Goal: Task Accomplishment & Management: Manage account settings

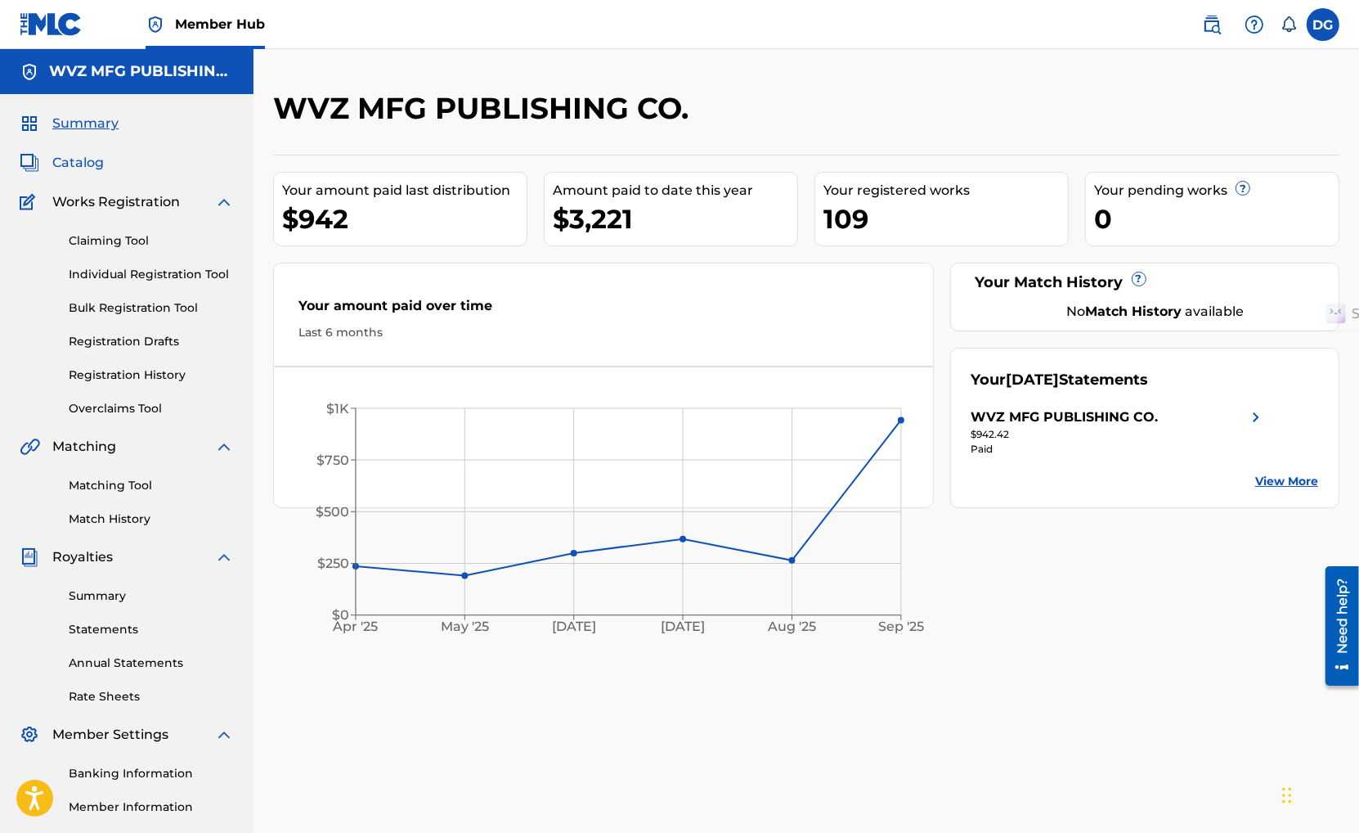
click at [76, 160] on span "Catalog" at bounding box center [78, 163] width 52 height 20
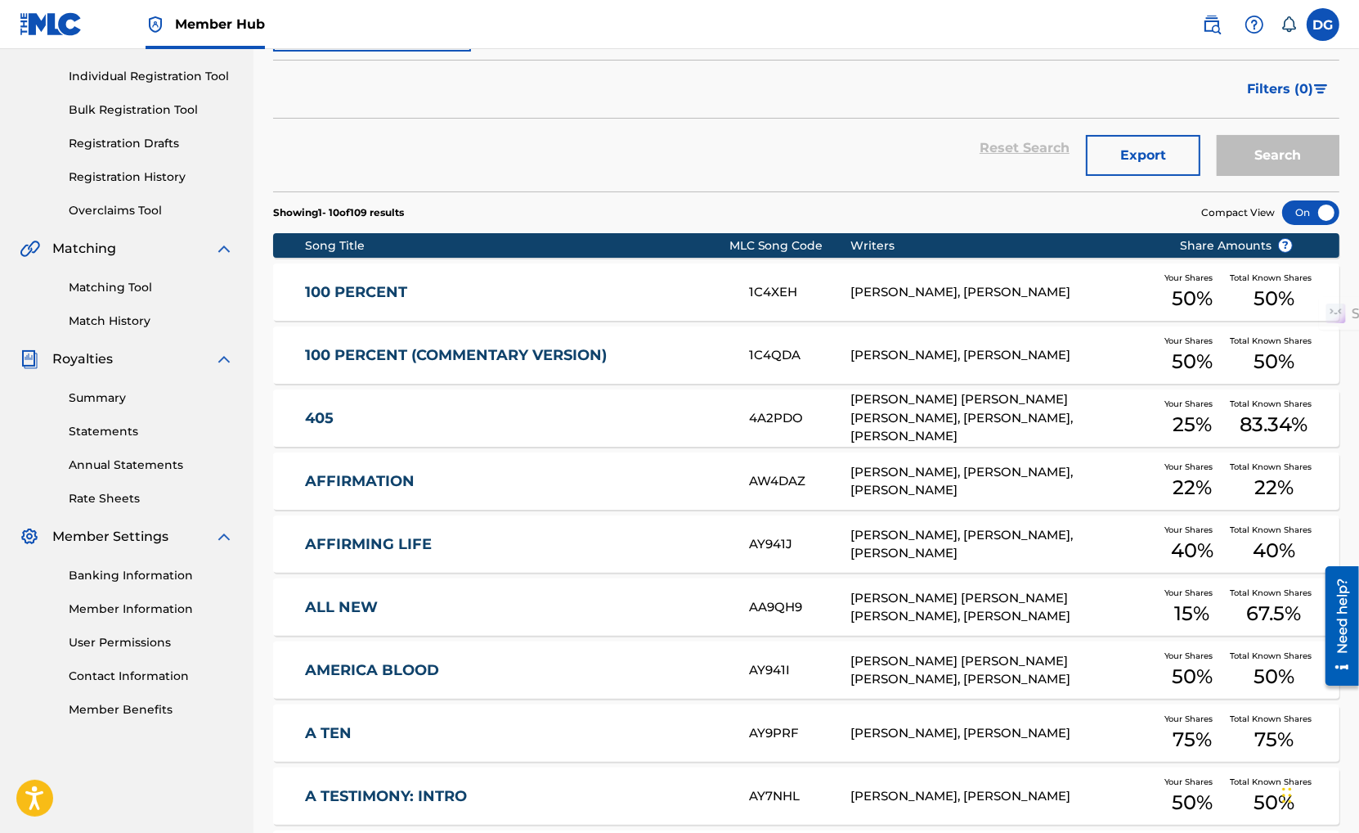
scroll to position [227, 0]
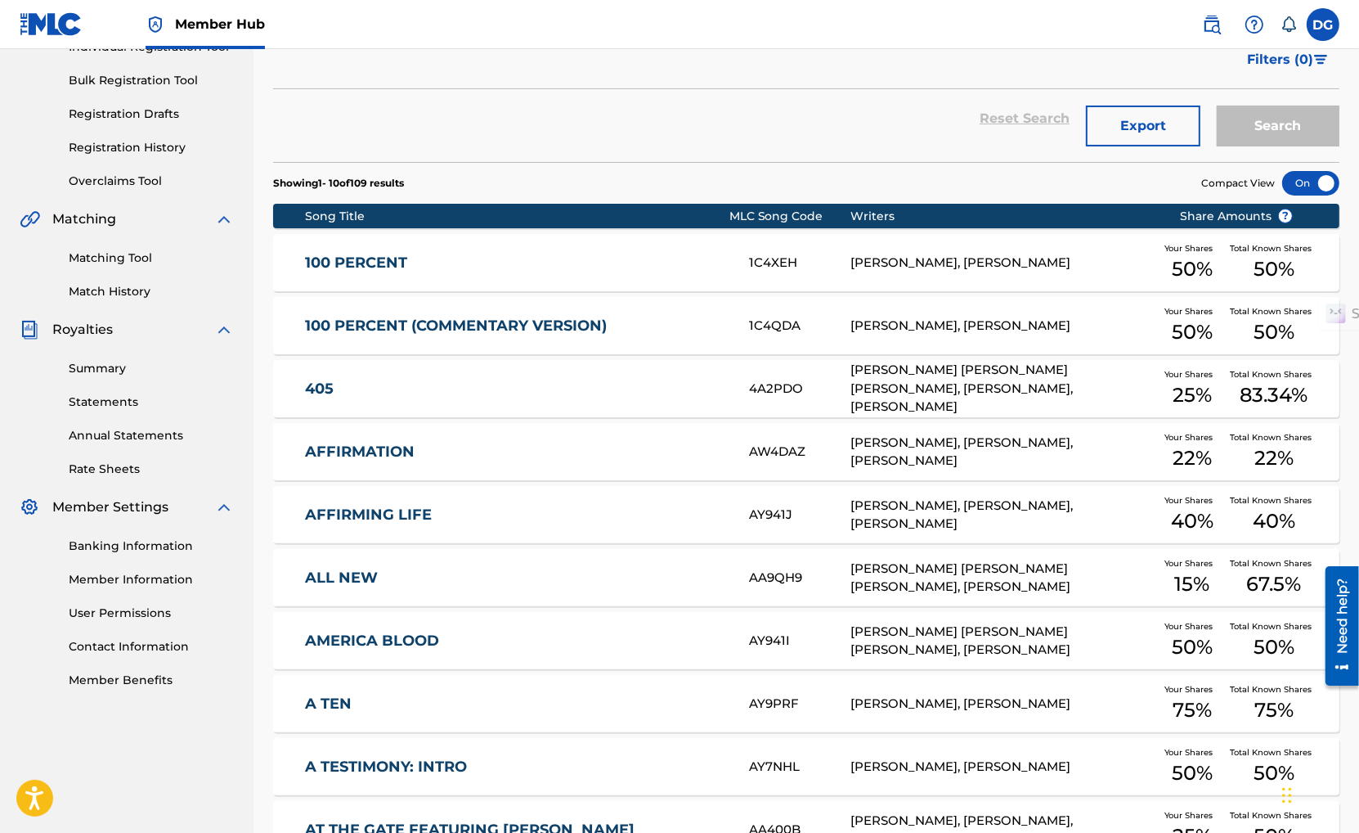
click at [1024, 457] on div "[PERSON_NAME], [PERSON_NAME], [PERSON_NAME]" at bounding box center [1003, 451] width 304 height 37
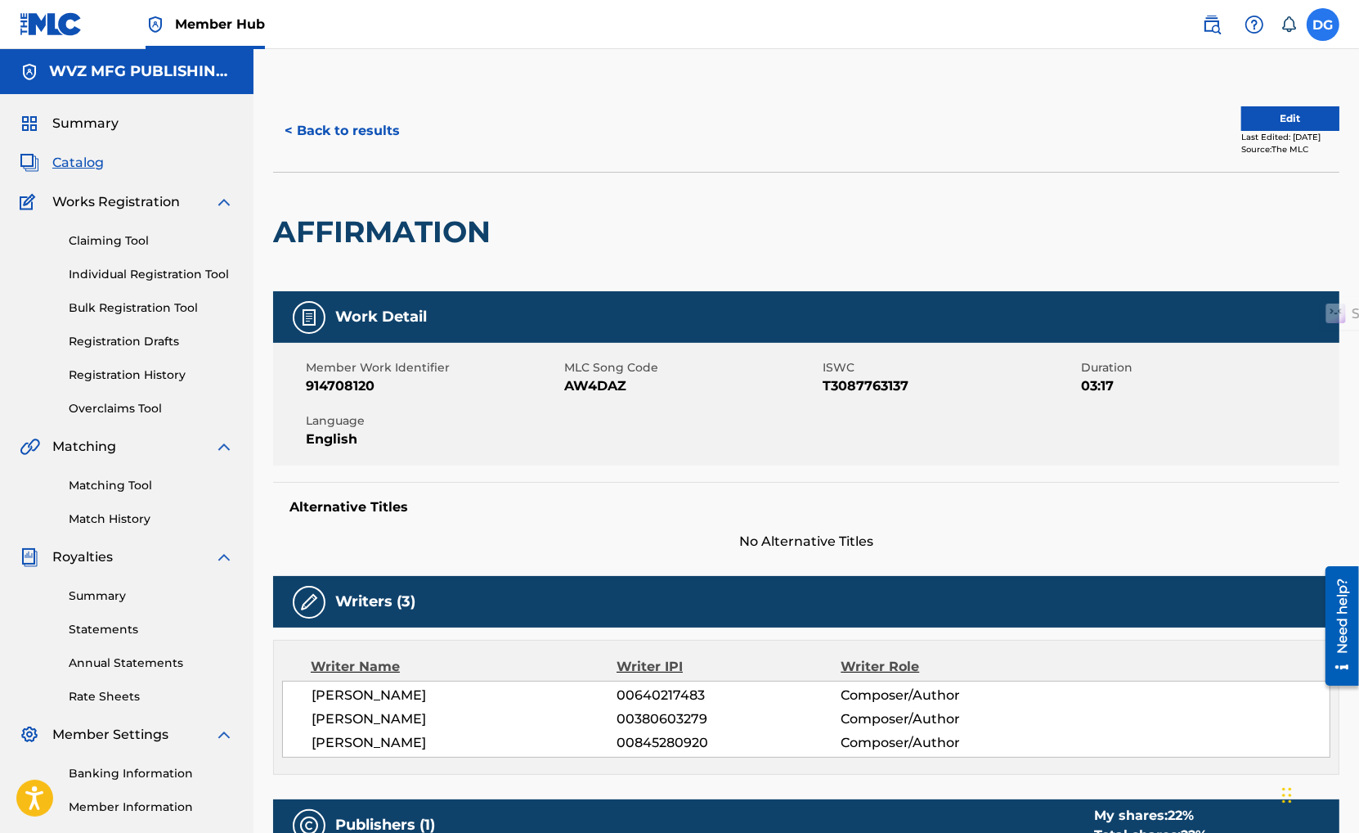
click at [1335, 30] on label at bounding box center [1323, 24] width 33 height 33
click at [1323, 25] on input "DG [PERSON_NAME] [EMAIL_ADDRESS][DOMAIN_NAME] Notification Preferences Profile …" at bounding box center [1323, 25] width 0 height 0
click at [1334, 30] on div "DG DG [PERSON_NAME] [EMAIL_ADDRESS][DOMAIN_NAME] Notification Preferences Profi…" at bounding box center [1323, 24] width 33 height 33
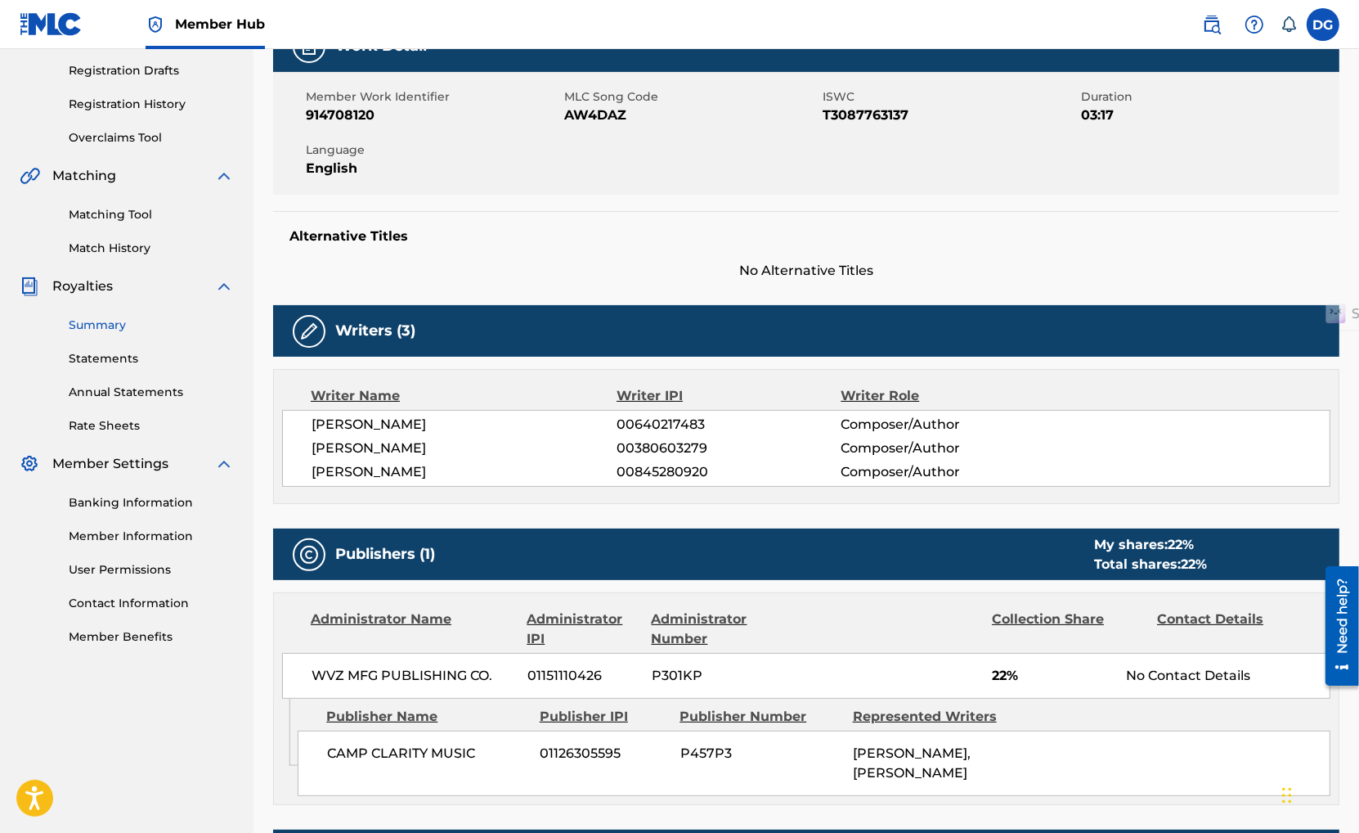
scroll to position [275, 0]
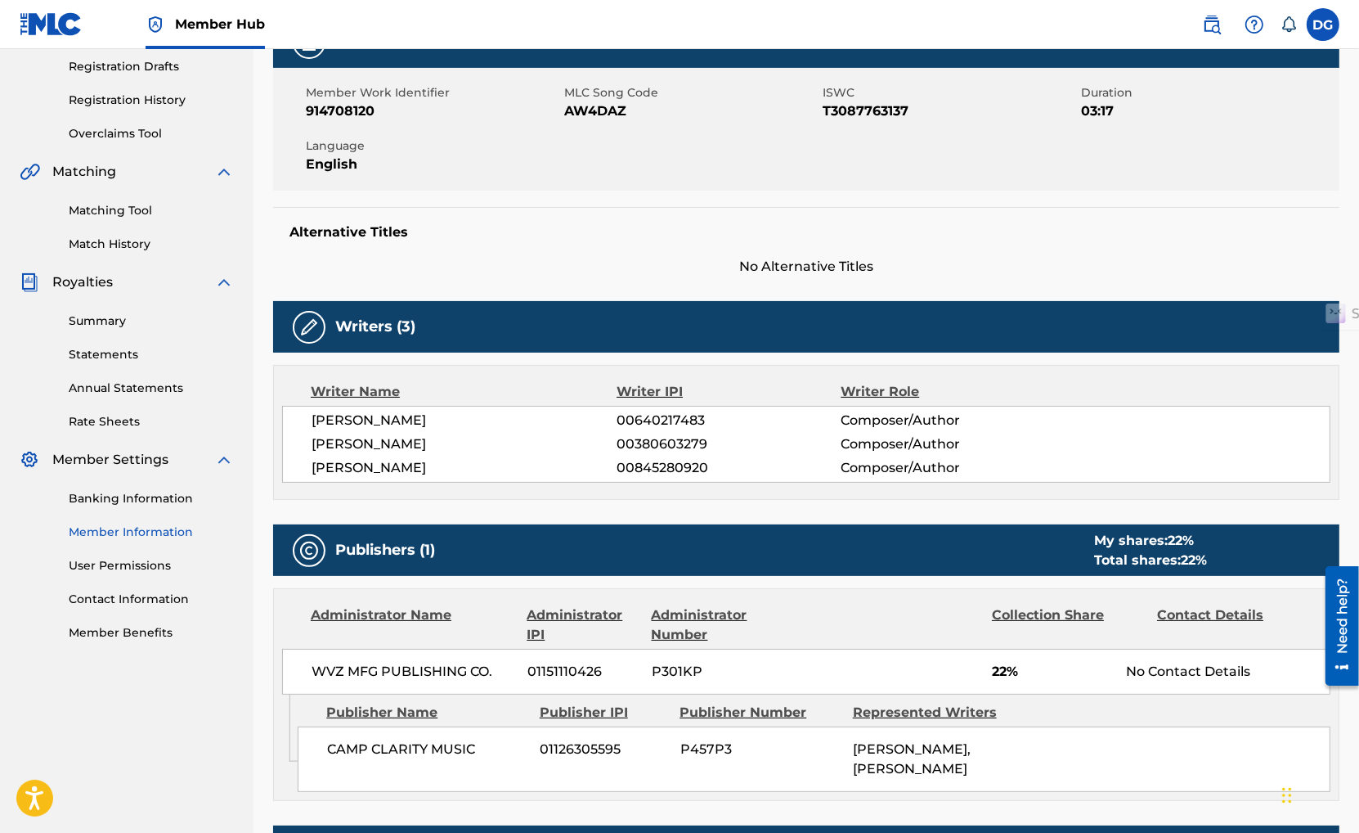
click at [183, 534] on link "Member Information" at bounding box center [151, 531] width 165 height 17
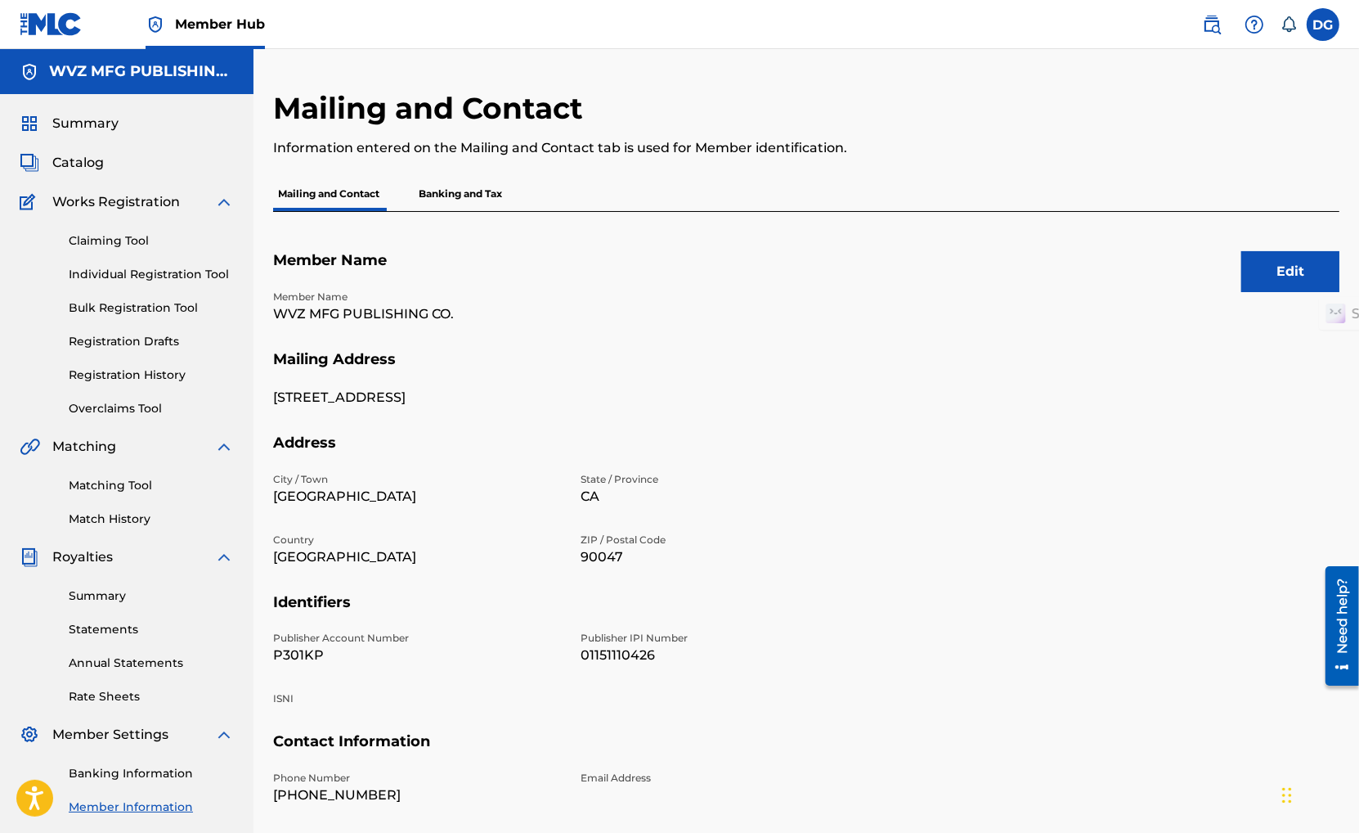
click at [450, 198] on p "Banking and Tax" at bounding box center [460, 194] width 93 height 34
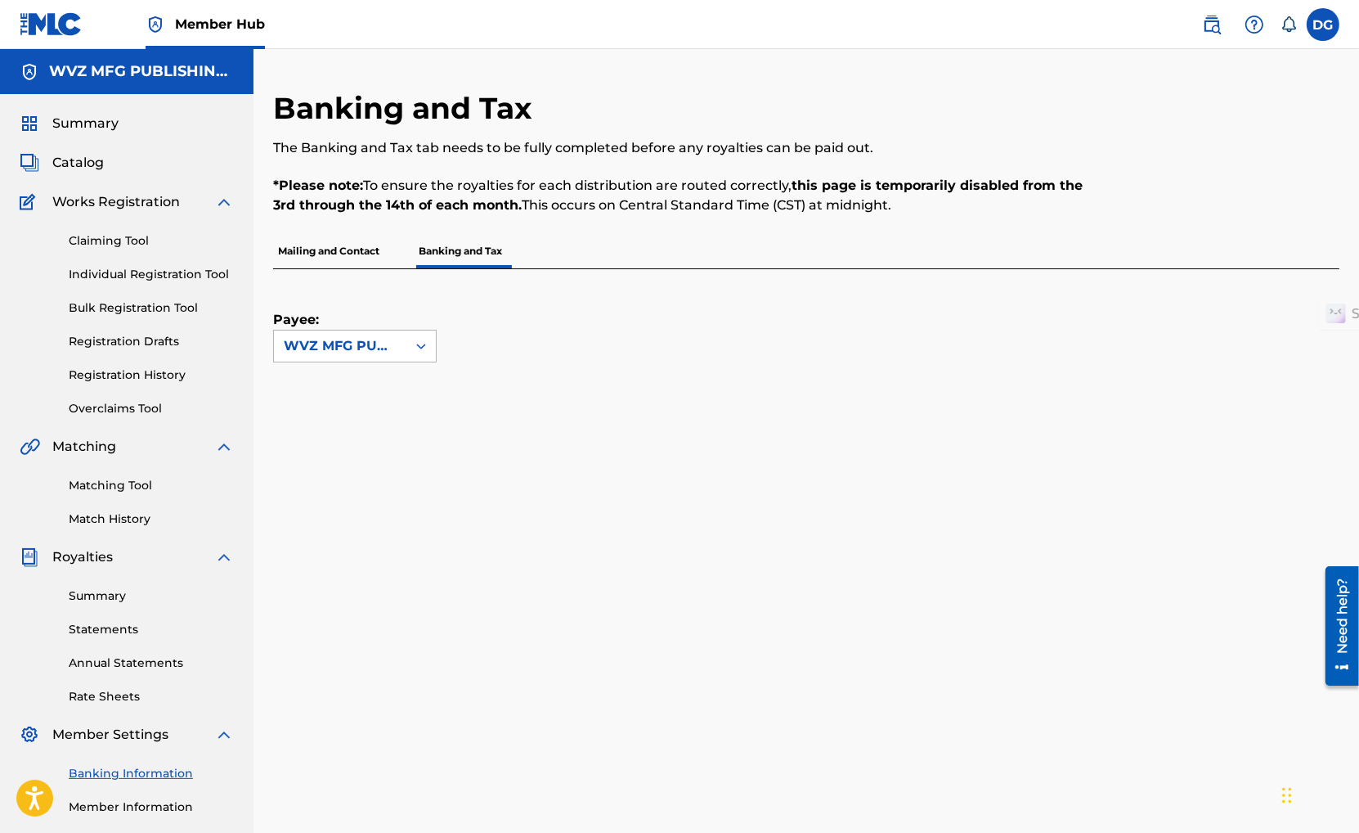
click at [424, 343] on icon at bounding box center [421, 346] width 16 height 16
click at [352, 245] on p "Mailing and Contact" at bounding box center [328, 251] width 111 height 34
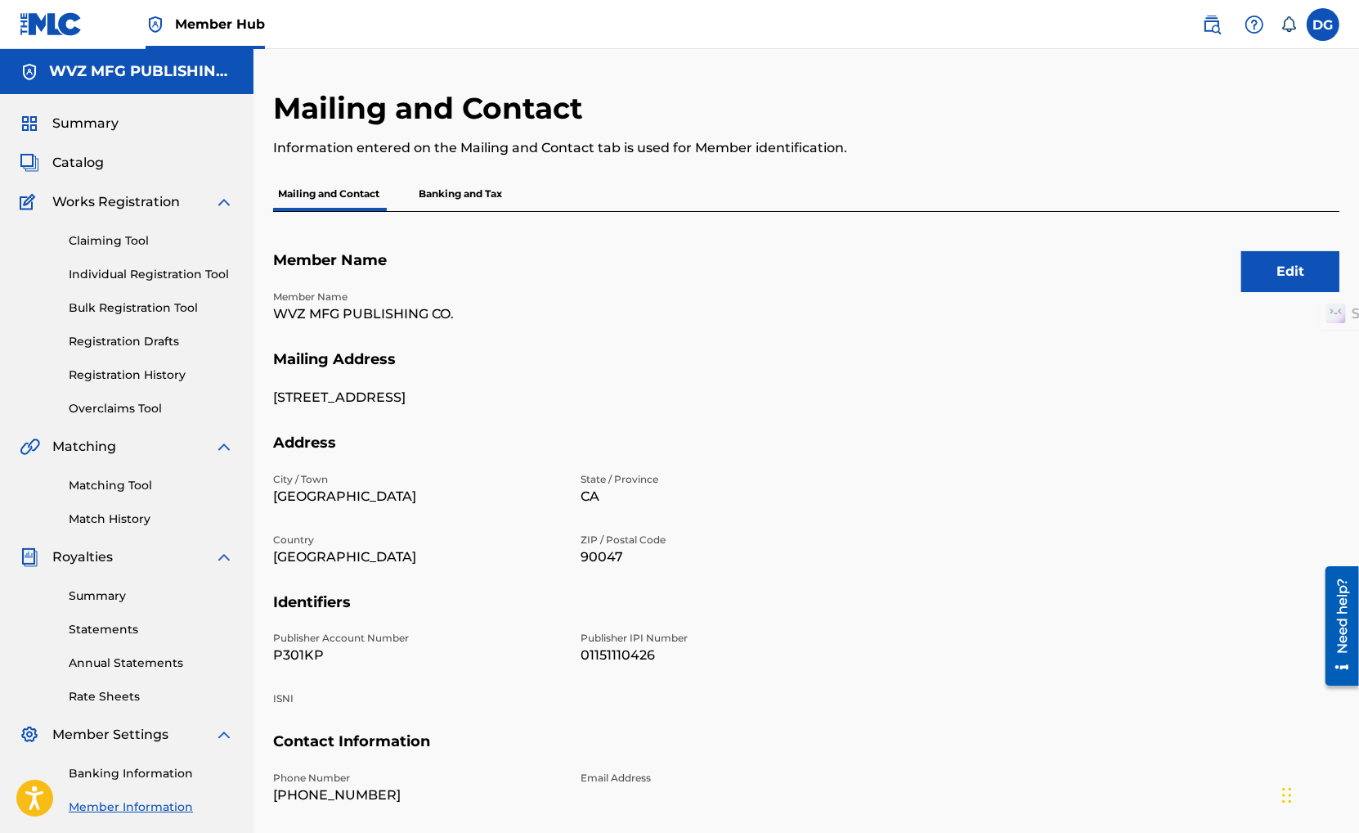
click at [183, 25] on span "Member Hub" at bounding box center [220, 24] width 90 height 19
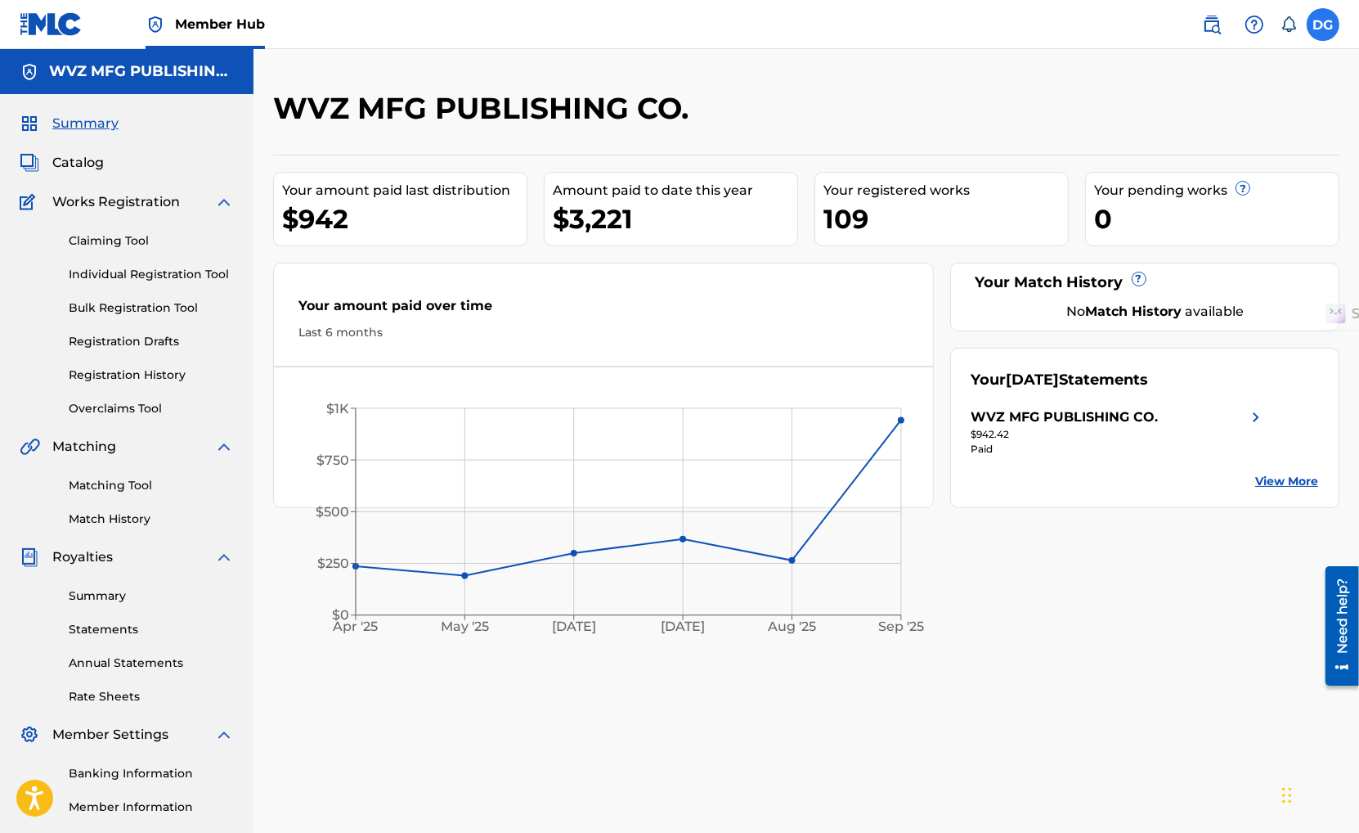
click at [1324, 37] on label at bounding box center [1323, 24] width 33 height 33
click at [1323, 25] on input "DG [PERSON_NAME] [EMAIL_ADDRESS][DOMAIN_NAME] Notification Preferences Profile …" at bounding box center [1323, 25] width 0 height 0
click at [1324, 38] on div "DG DG [PERSON_NAME] [EMAIL_ADDRESS][DOMAIN_NAME] Notification Preferences Profi…" at bounding box center [1323, 24] width 33 height 33
click at [1319, 20] on label at bounding box center [1323, 24] width 33 height 33
click at [1323, 25] on input "DG [PERSON_NAME] [EMAIL_ADDRESS][DOMAIN_NAME] Notification Preferences Profile …" at bounding box center [1323, 25] width 0 height 0
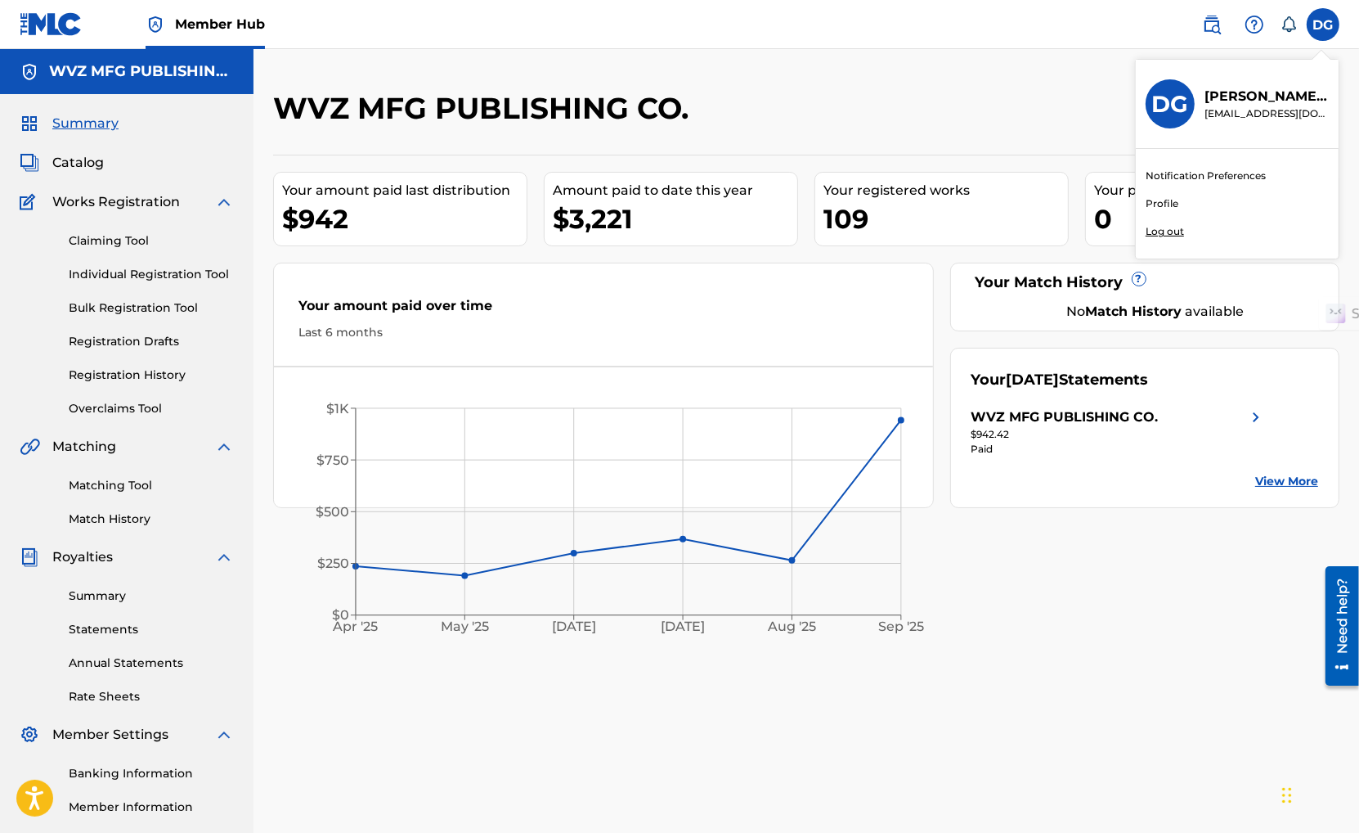
click at [1171, 200] on link "Profile" at bounding box center [1162, 203] width 33 height 15
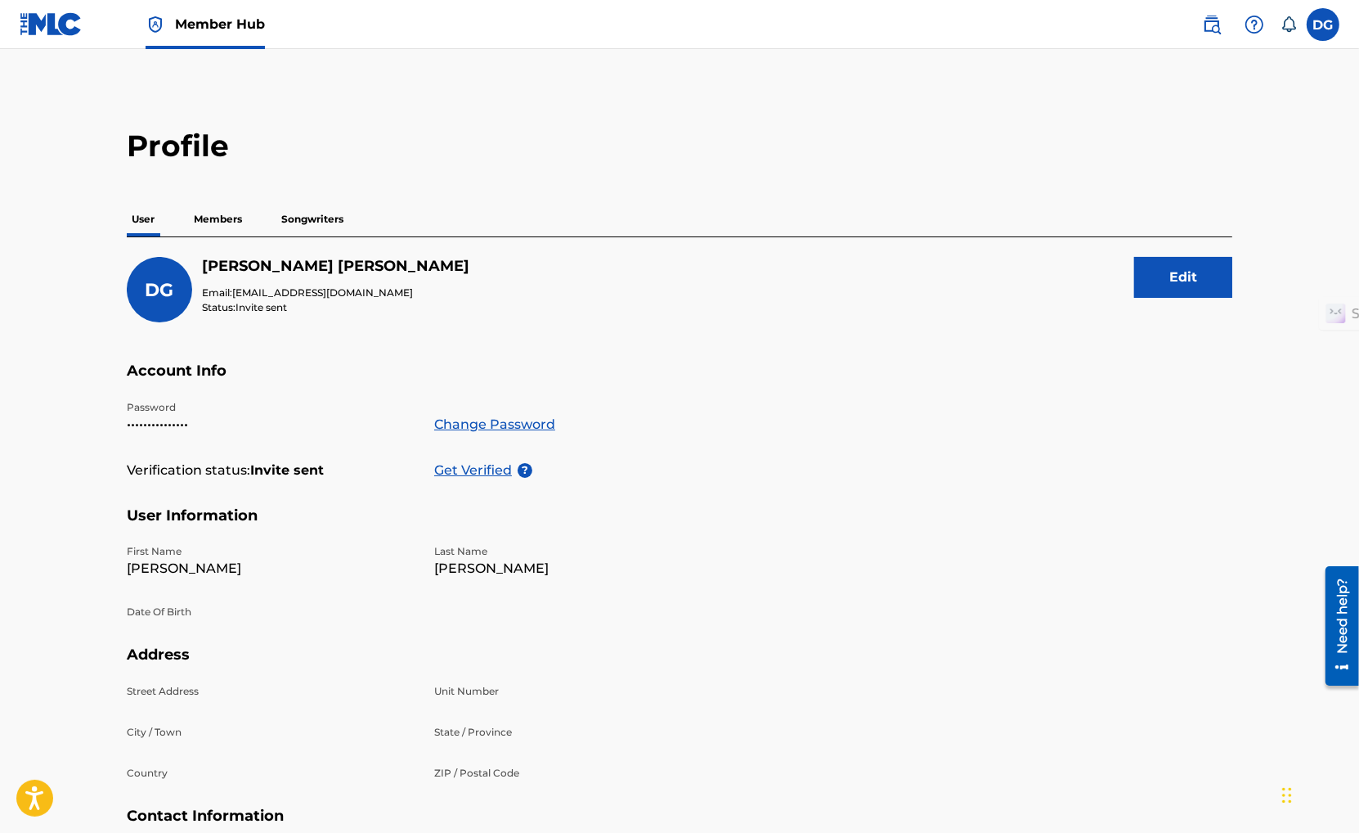
click at [291, 225] on p "Songwriters" at bounding box center [312, 219] width 72 height 34
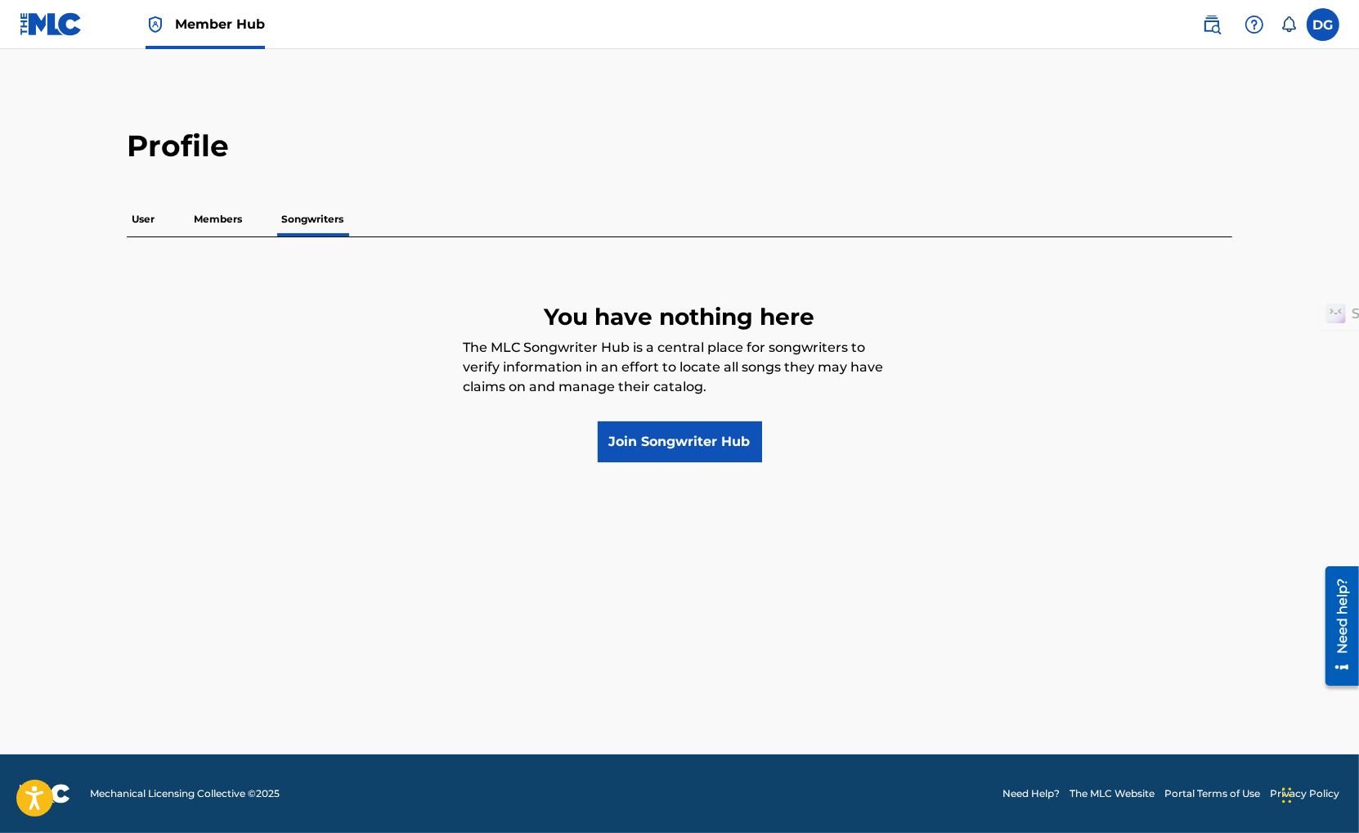
click at [235, 222] on p "Members" at bounding box center [218, 219] width 58 height 34
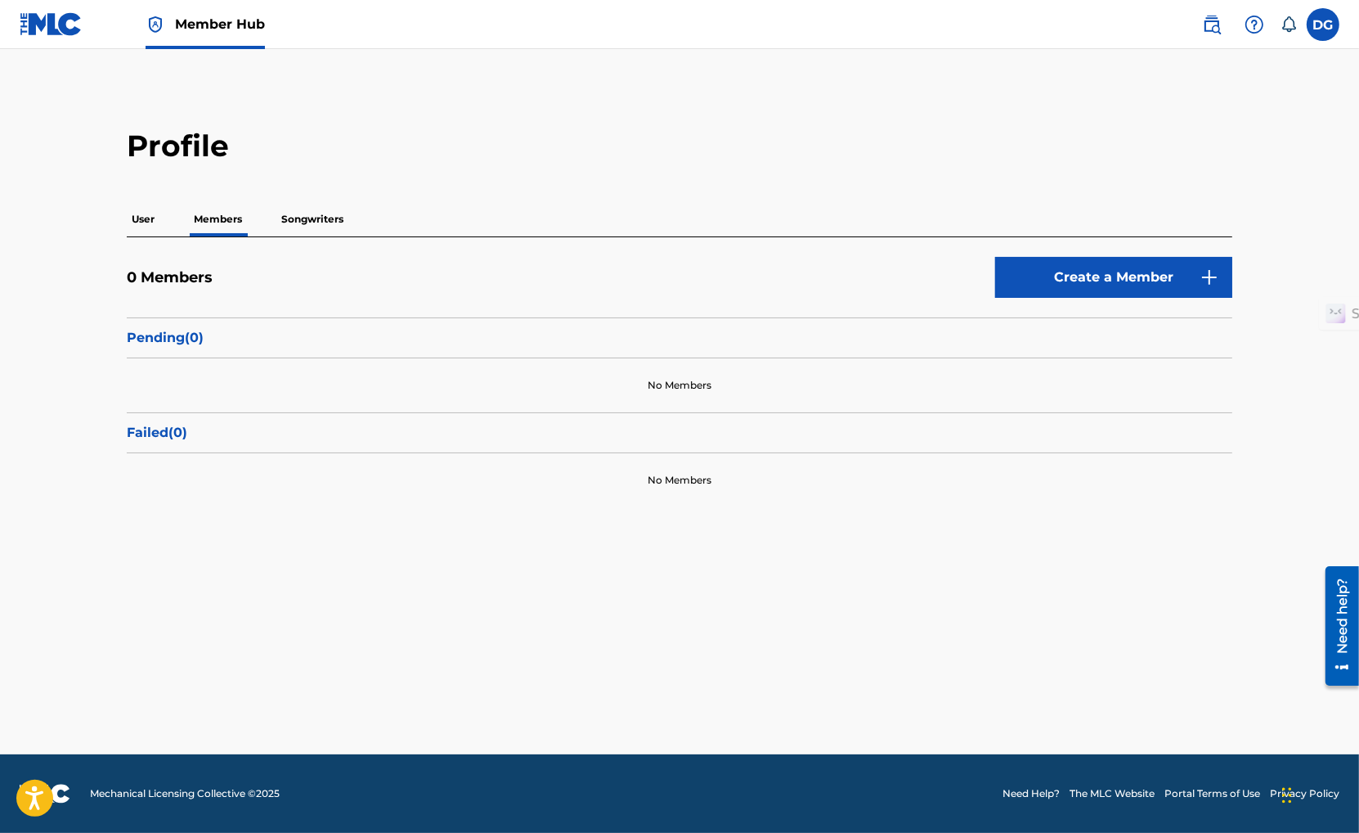
click at [321, 217] on p "Songwriters" at bounding box center [312, 219] width 72 height 34
